Goal: Task Accomplishment & Management: Complete application form

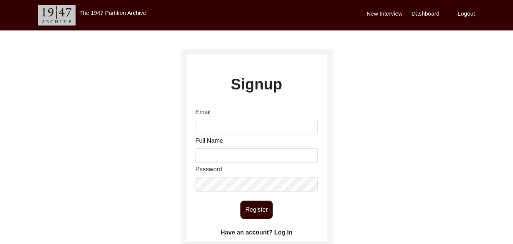
click at [418, 10] on label "Dashboard" at bounding box center [426, 13] width 28 height 9
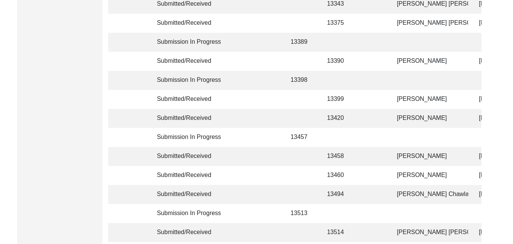
scroll to position [337, 0]
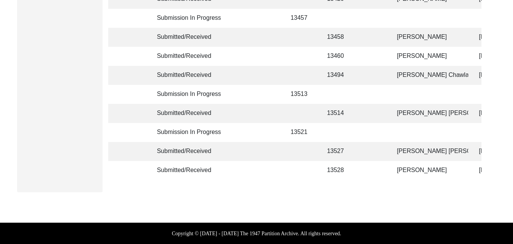
click at [399, 166] on td "[PERSON_NAME]" at bounding box center [430, 170] width 76 height 19
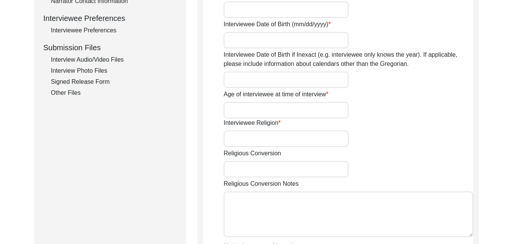
scroll to position [618, 0]
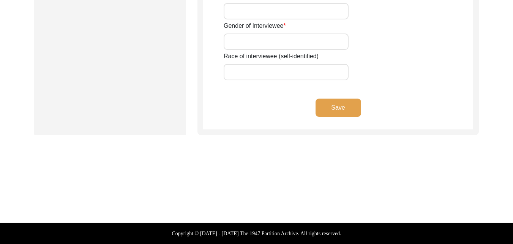
type input "NIL"
type input "[PERSON_NAME]"
type input "Bachra"
type input "[PERSON_NAME]"
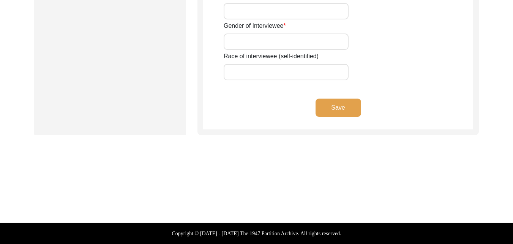
type input "1932 approx."
type input "1932"
type input "93"
type input "[DEMOGRAPHIC_DATA]"
type input "Punjabi"
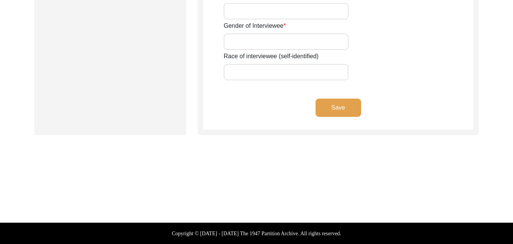
type input "[DEMOGRAPHIC_DATA]"
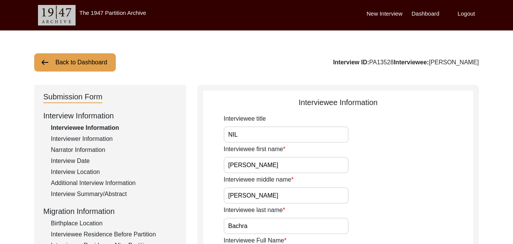
scroll to position [213, 0]
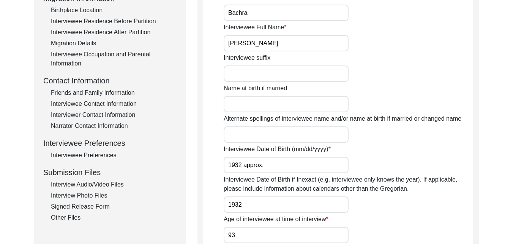
click at [97, 203] on div "Signed Release Form" at bounding box center [114, 206] width 126 height 9
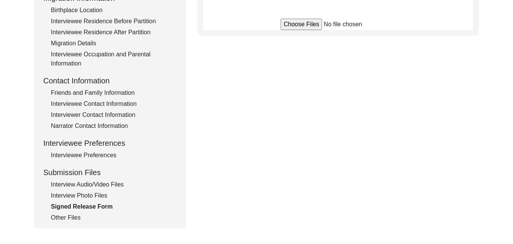
click at [316, 24] on input "file" at bounding box center [338, 24] width 115 height 11
type input "C:\fakepath\Gurmej_Singh_Bachra_[DATE]_RELEASE.pdf"
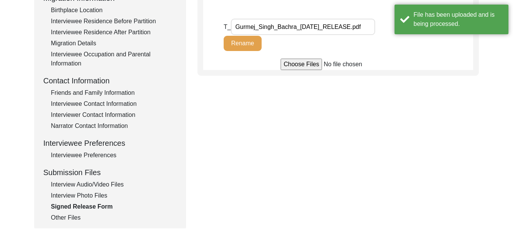
click at [316, 63] on input "file" at bounding box center [338, 64] width 115 height 11
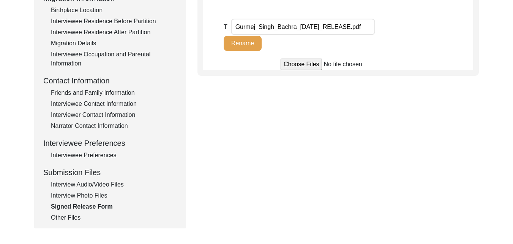
type input "C:\fakepath\Gurmej_Singh_Bachra_[DATE]_RELEASE.pdf"
click at [70, 214] on div "Other Files" at bounding box center [114, 217] width 126 height 9
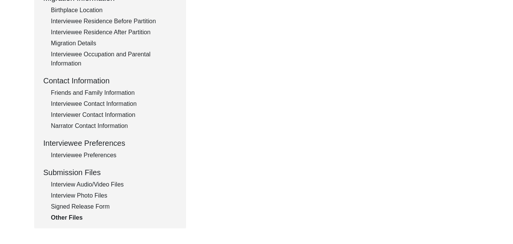
click at [331, 13] on div "Submission Form Interview Information Interviewee Information Interviewer Infor…" at bounding box center [256, 50] width 445 height 356
